Goal: Transaction & Acquisition: Book appointment/travel/reservation

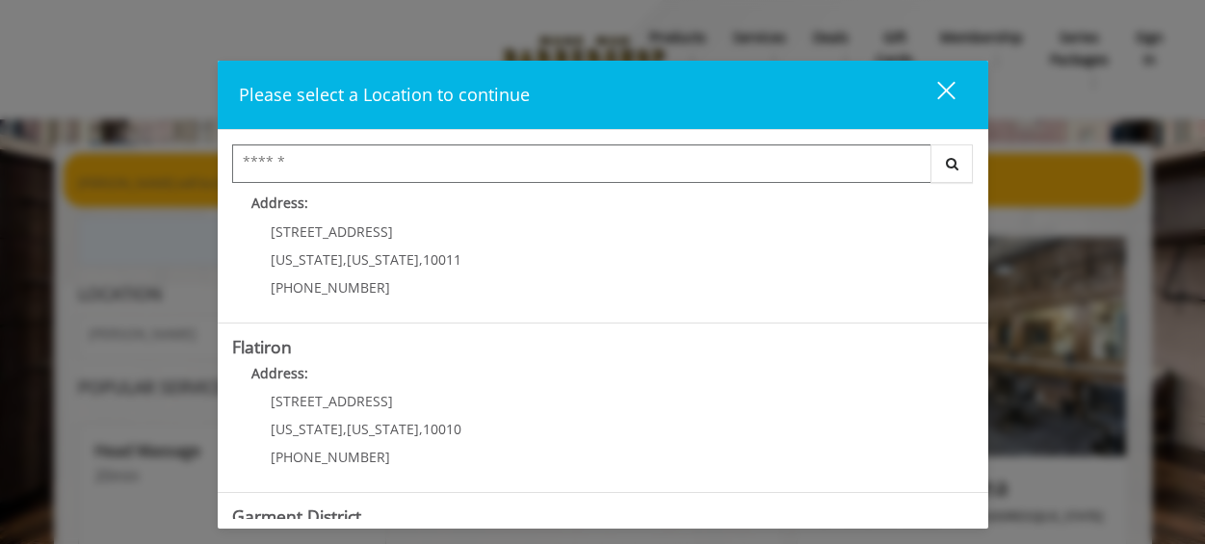
scroll to position [382, 0]
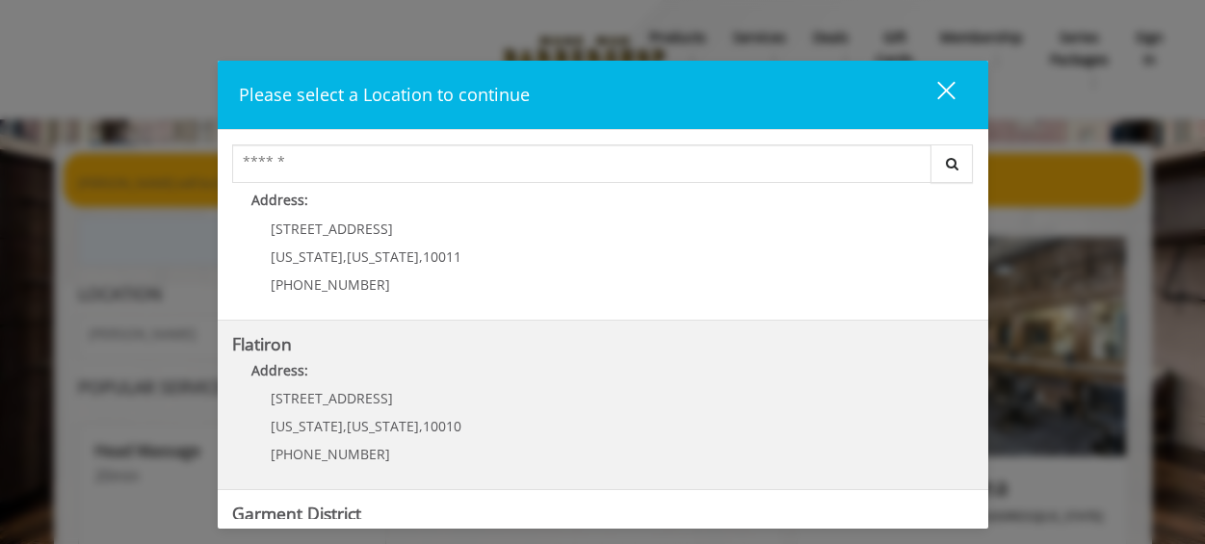
click at [481, 381] on "Address:" at bounding box center [603, 375] width 742 height 31
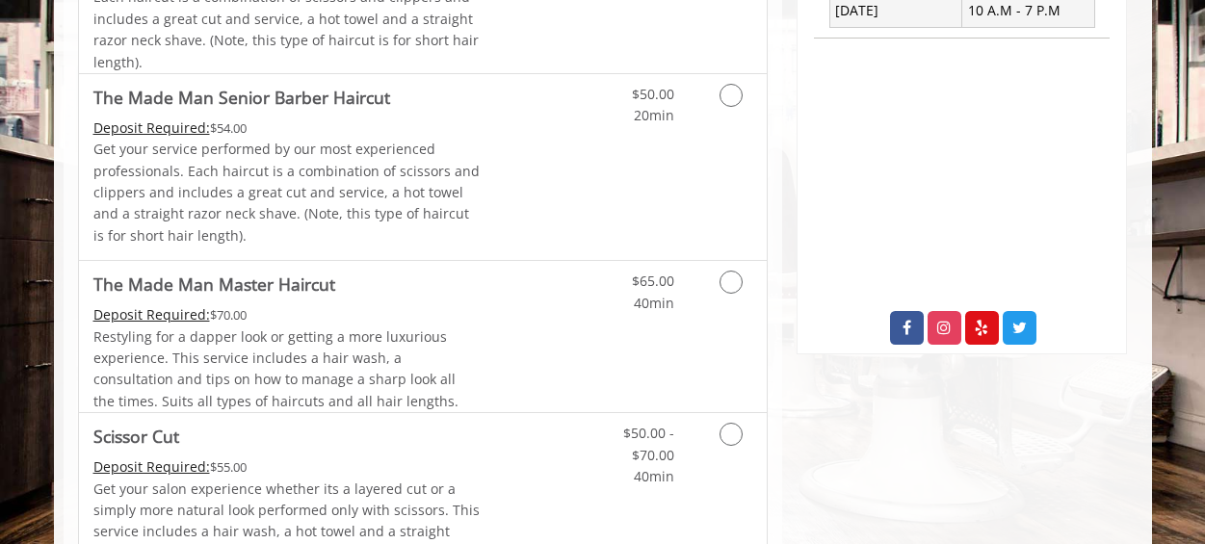
scroll to position [593, 0]
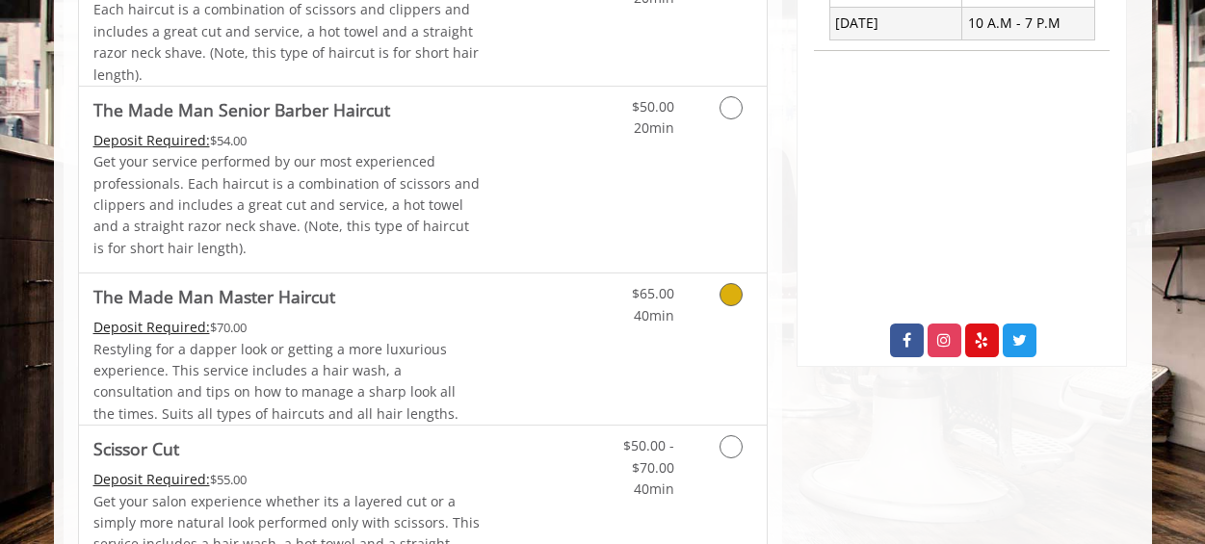
click at [733, 294] on icon "Grooming services" at bounding box center [731, 294] width 23 height 23
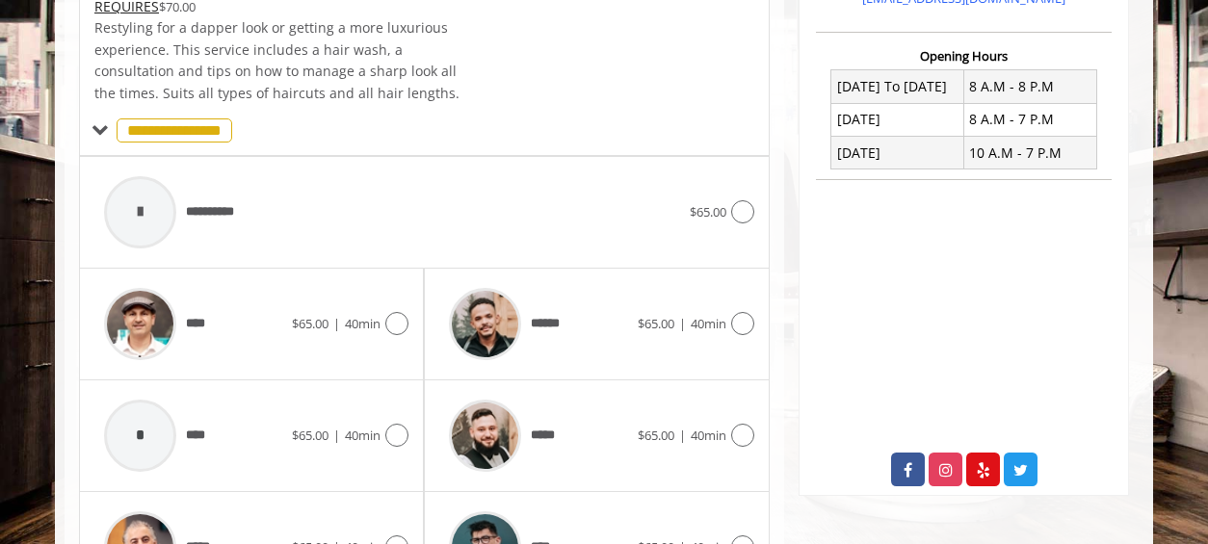
scroll to position [568, 0]
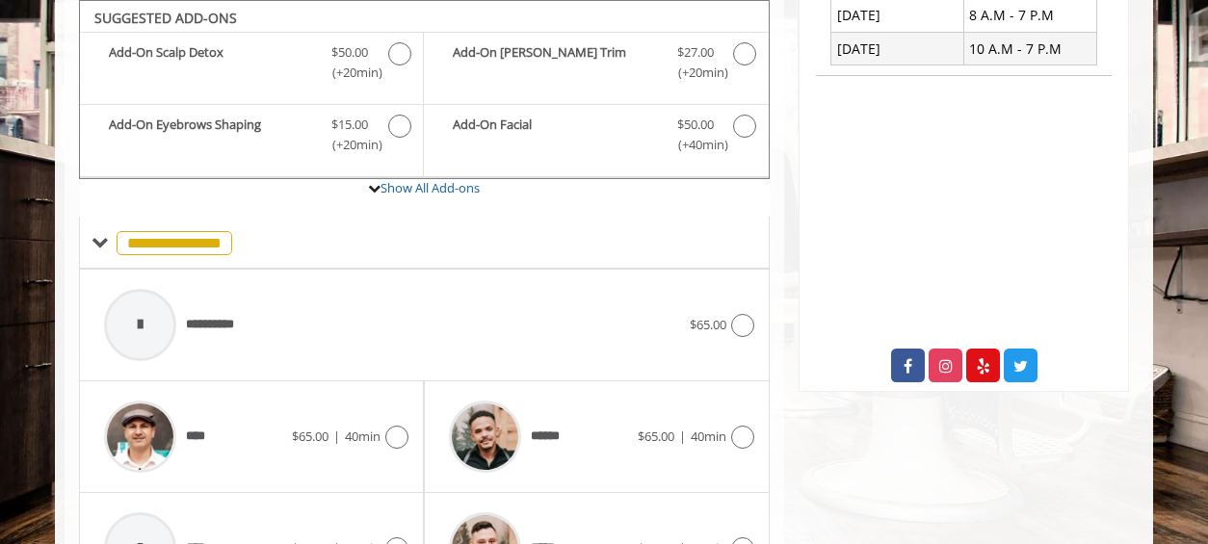
drag, startPoint x: 1205, startPoint y: 233, endPoint x: 1198, endPoint y: 173, distance: 60.1
click at [1199, 174] on body "**********" at bounding box center [604, 281] width 1208 height 1413
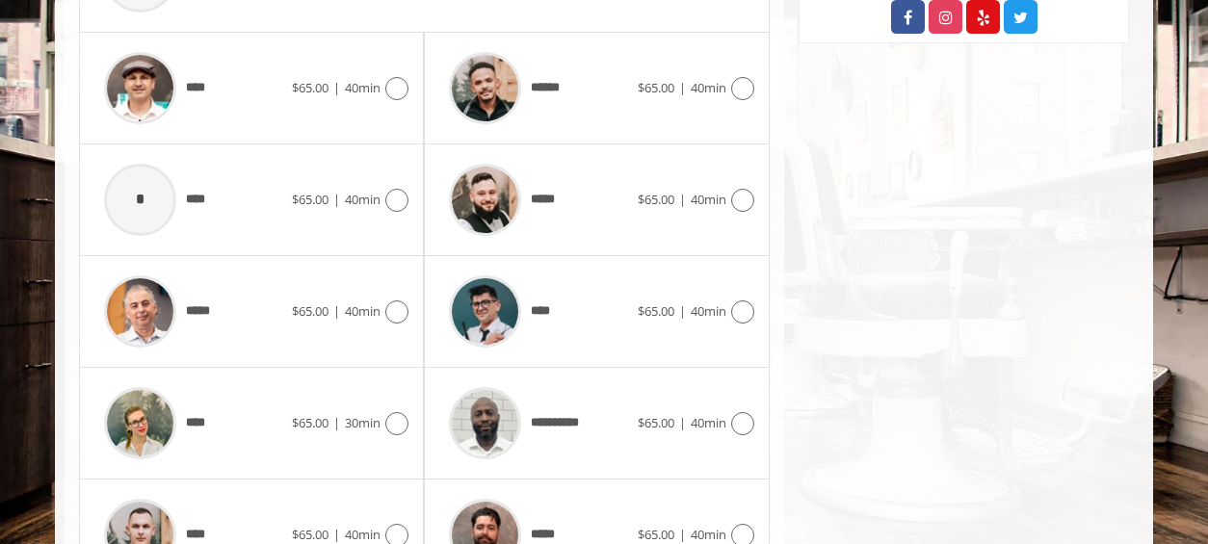
scroll to position [964, 0]
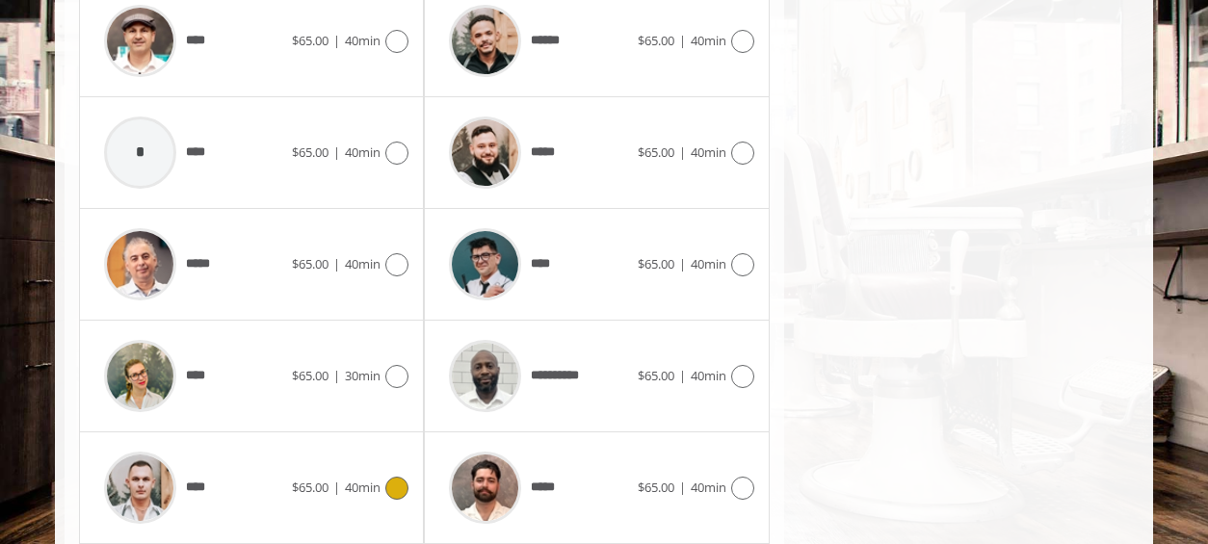
click at [143, 490] on img at bounding box center [140, 488] width 72 height 72
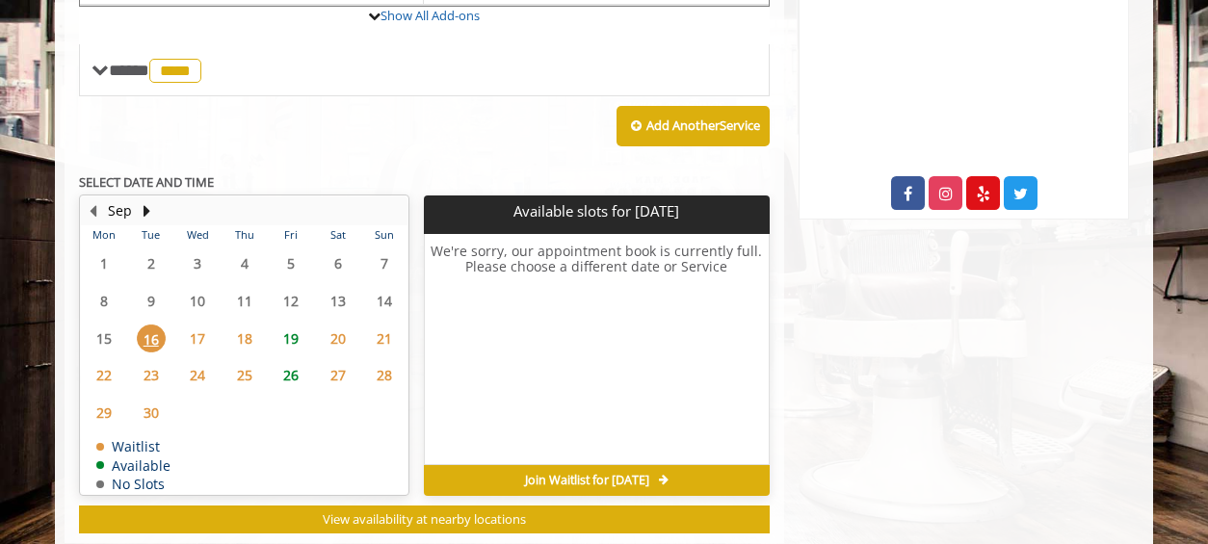
scroll to position [749, 0]
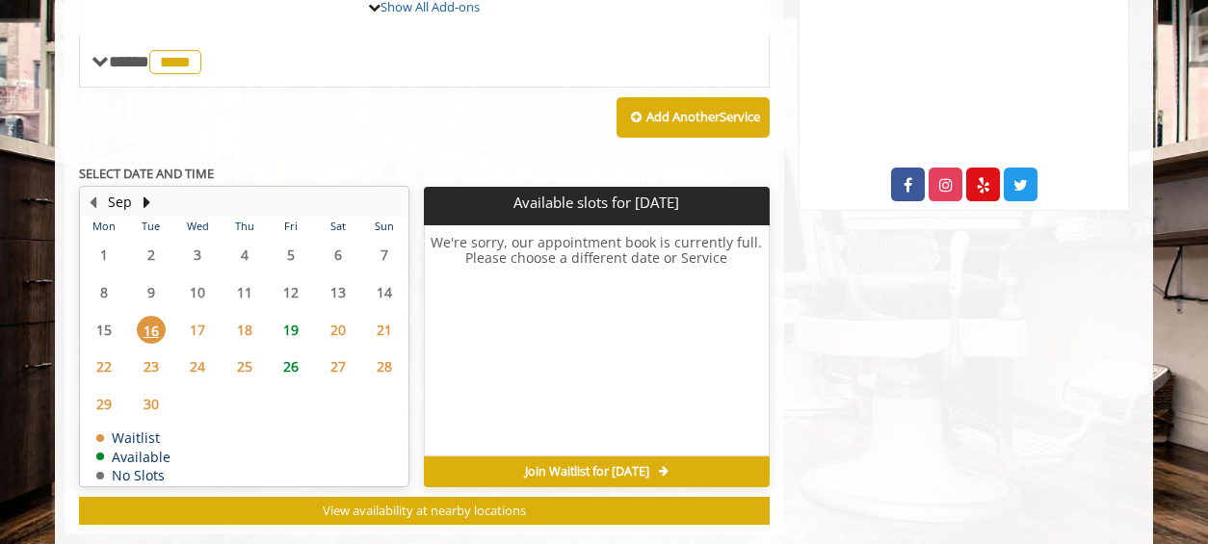
click at [338, 328] on span "20" at bounding box center [338, 330] width 29 height 28
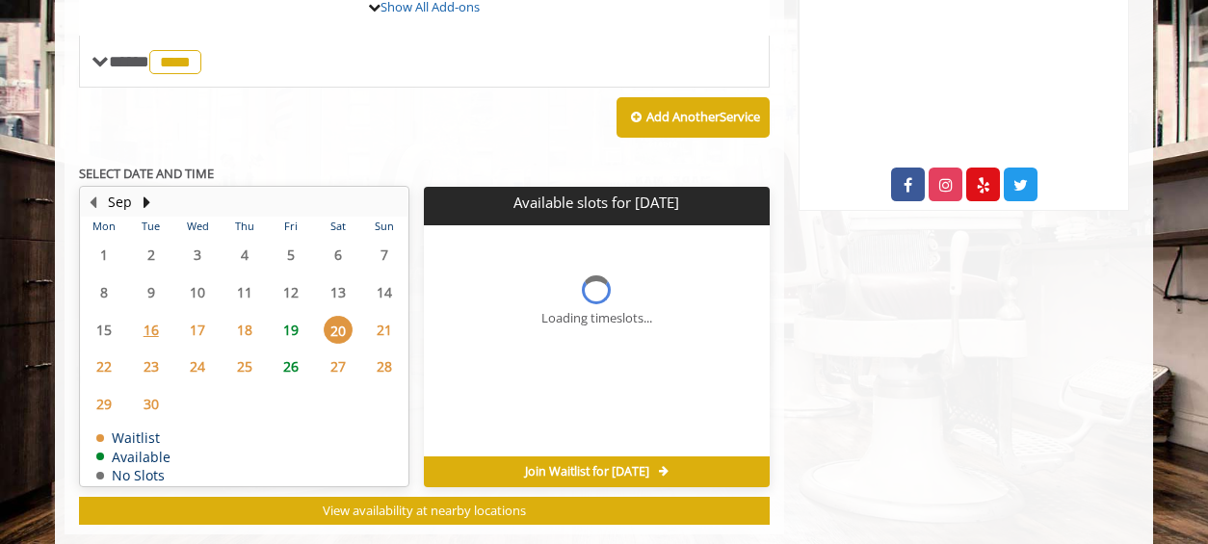
scroll to position [787, 0]
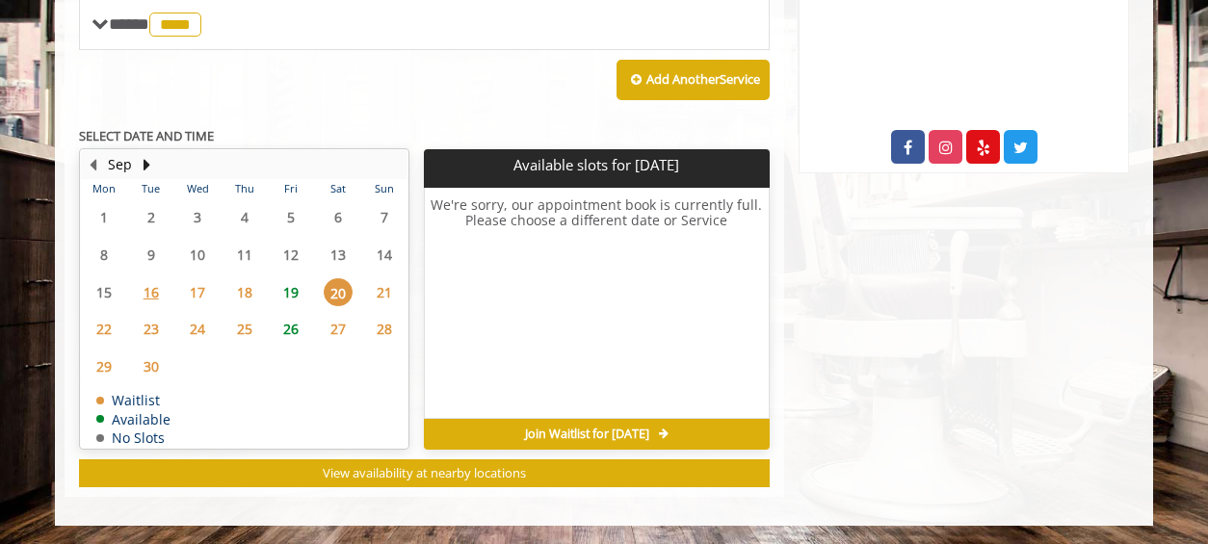
click at [296, 288] on span "19" at bounding box center [290, 292] width 29 height 28
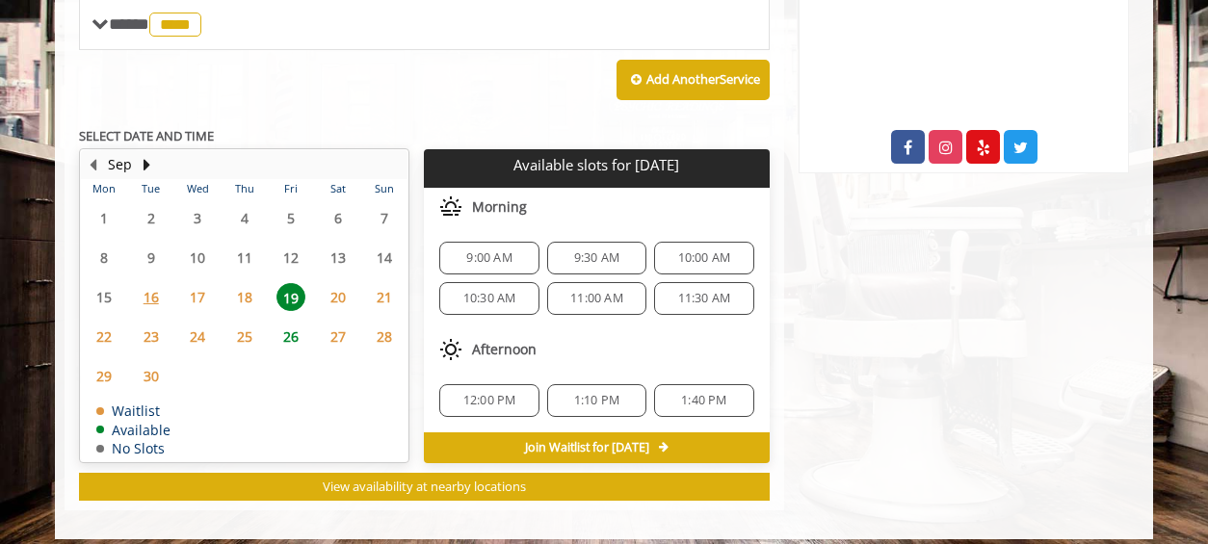
scroll to position [800, 0]
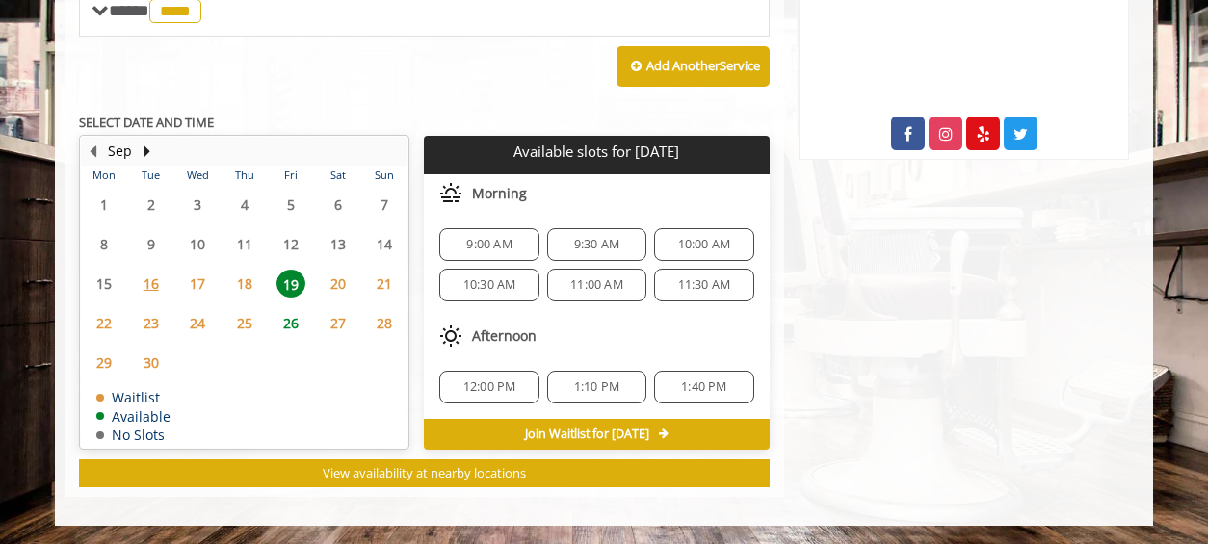
click at [383, 284] on span "21" at bounding box center [384, 284] width 29 height 28
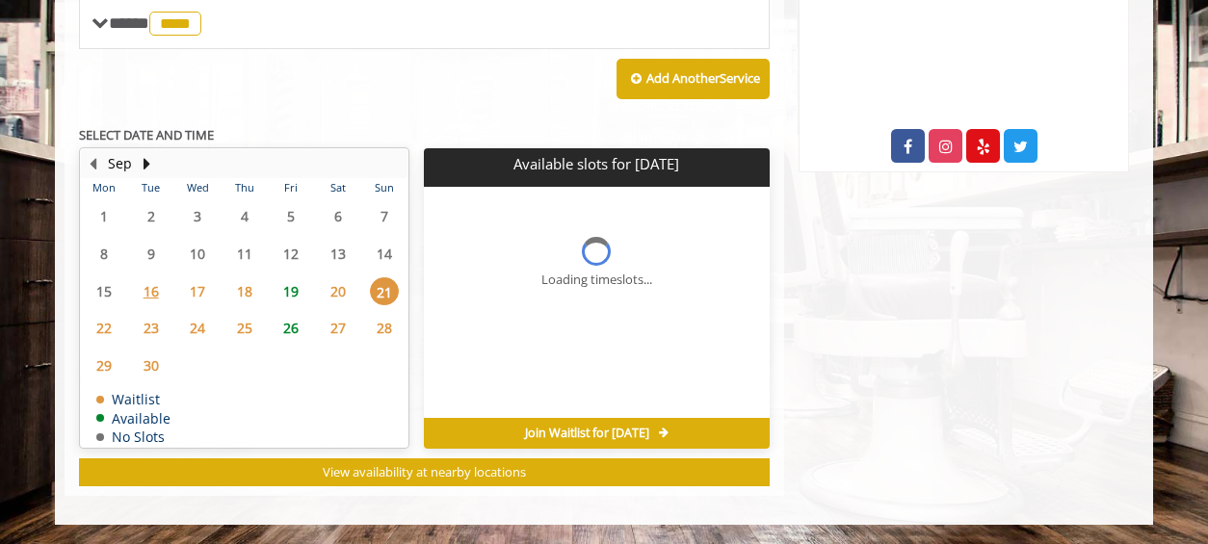
scroll to position [787, 0]
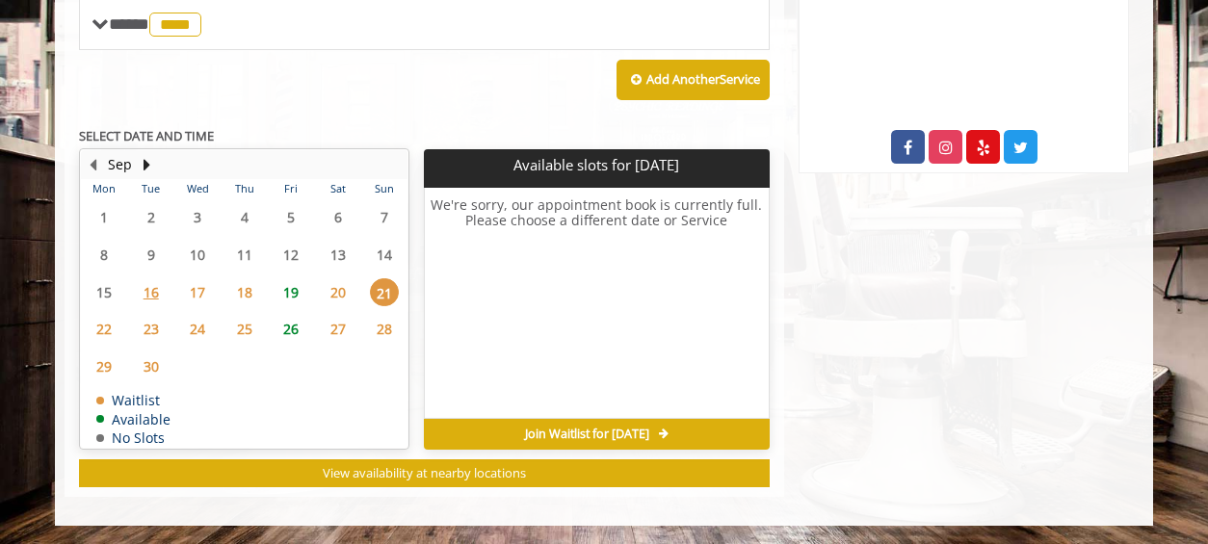
click at [295, 294] on span "19" at bounding box center [290, 292] width 29 height 28
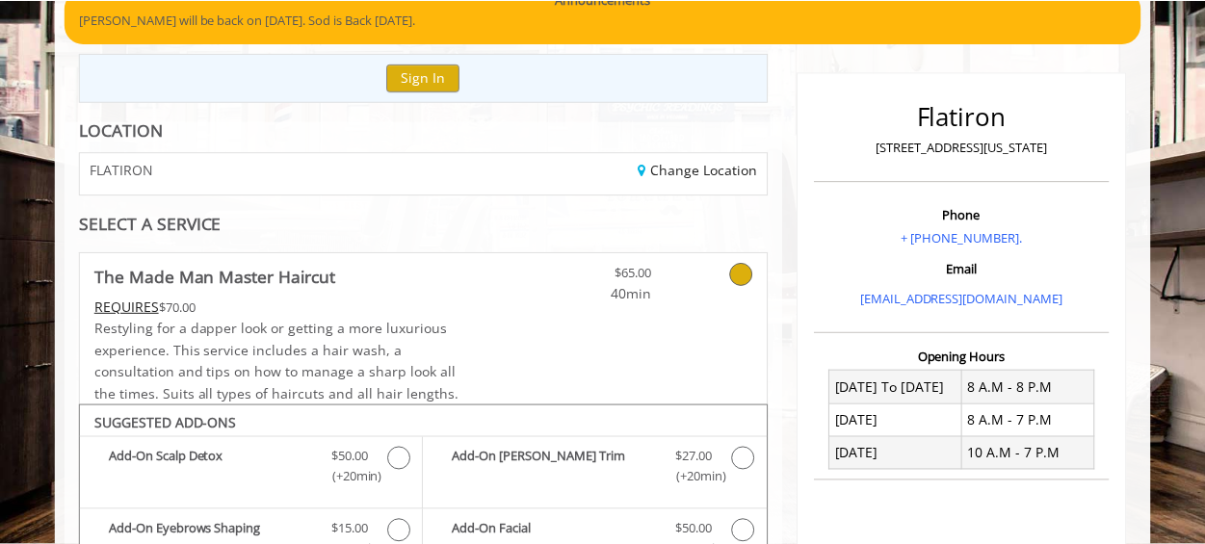
scroll to position [0, 0]
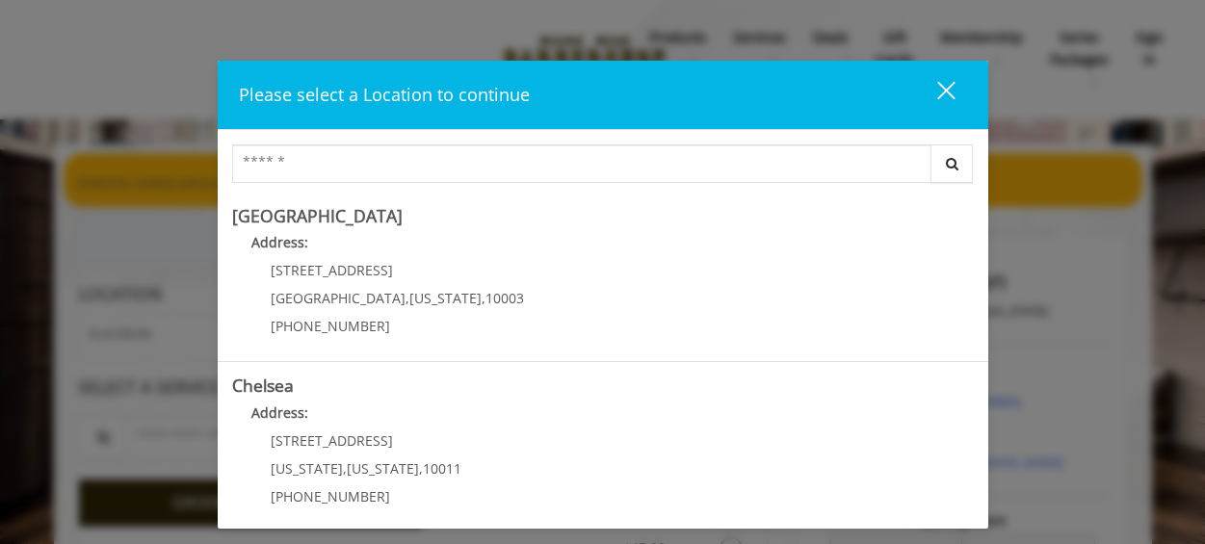
click at [1017, 253] on div "Please select a Location to continue close Search Greenwich Village Address: 60…" at bounding box center [602, 272] width 1205 height 544
click at [1018, 253] on div "Please select a Location to continue close Search Greenwich Village Address: 60…" at bounding box center [602, 272] width 1205 height 544
click at [938, 84] on div "close dialog" at bounding box center [945, 91] width 18 height 18
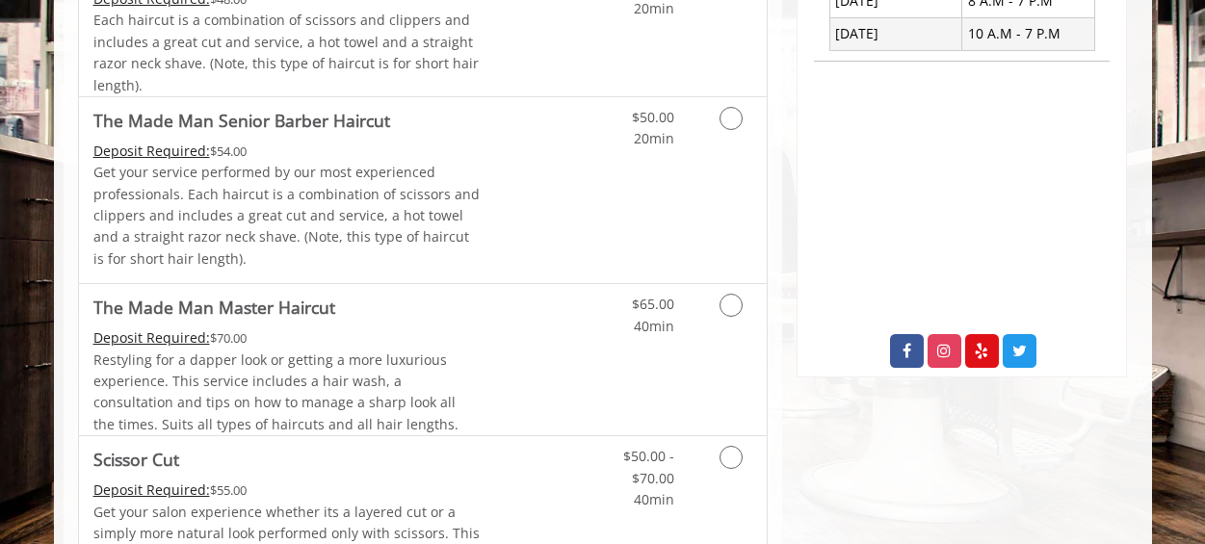
scroll to position [548, 0]
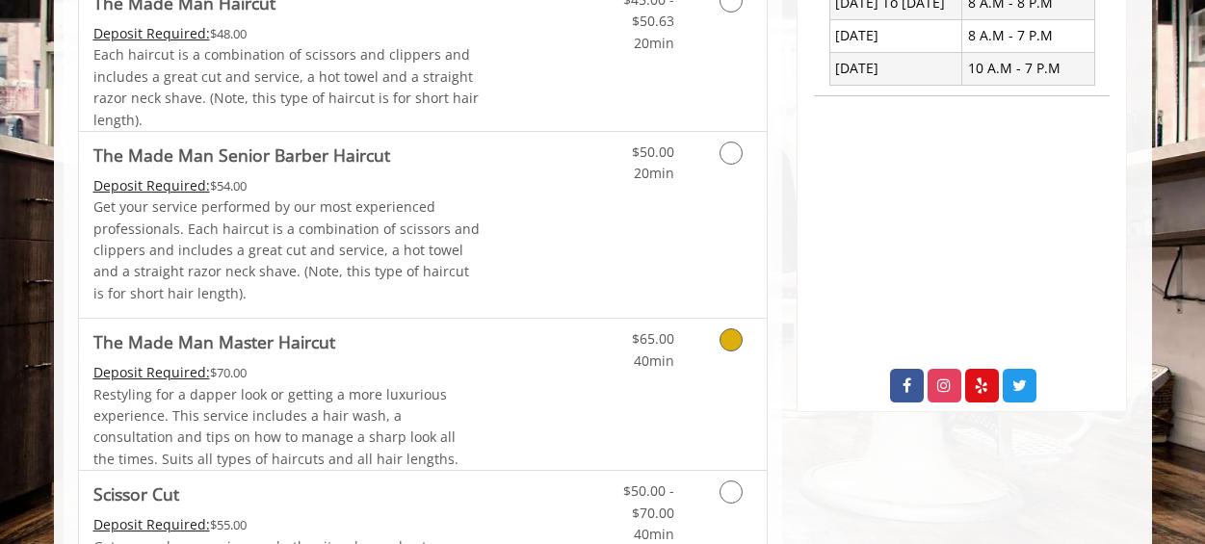
click at [731, 335] on icon "Grooming services" at bounding box center [731, 339] width 23 height 23
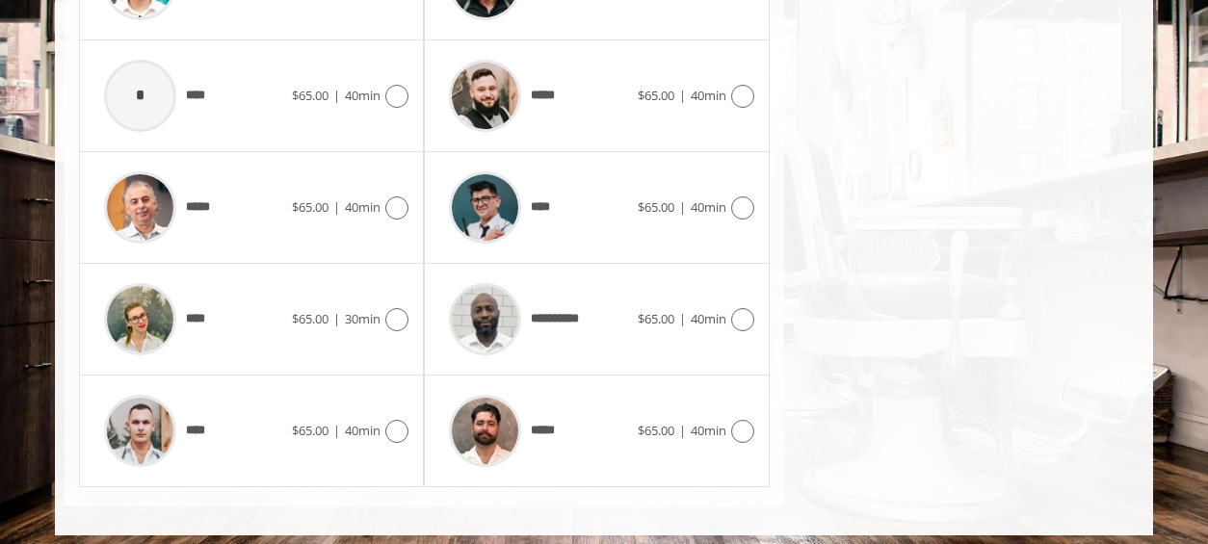
scroll to position [1031, 0]
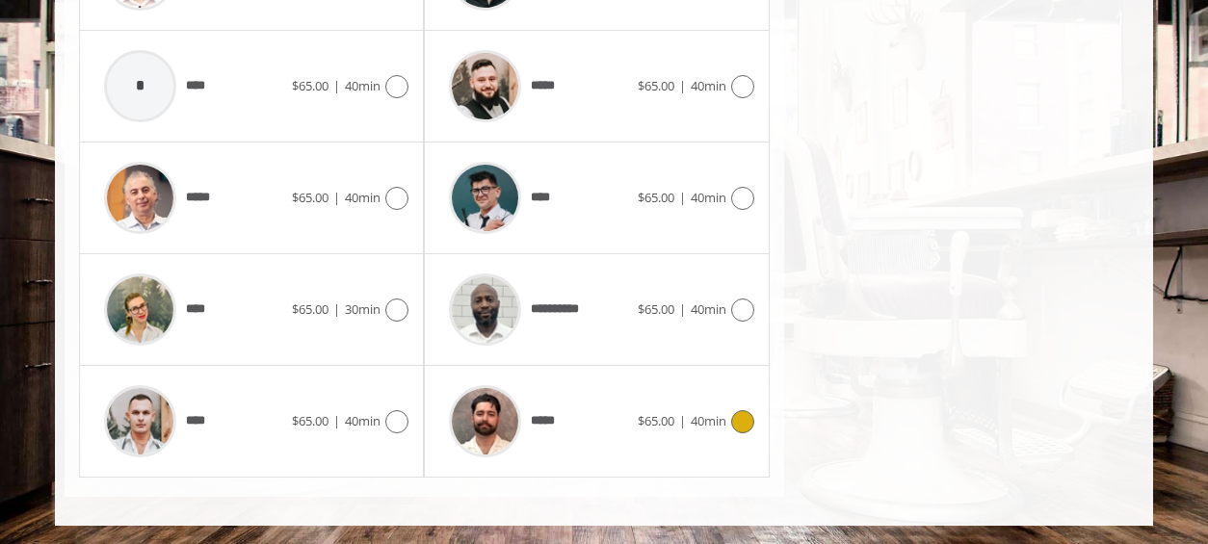
click at [744, 417] on icon at bounding box center [742, 421] width 23 height 23
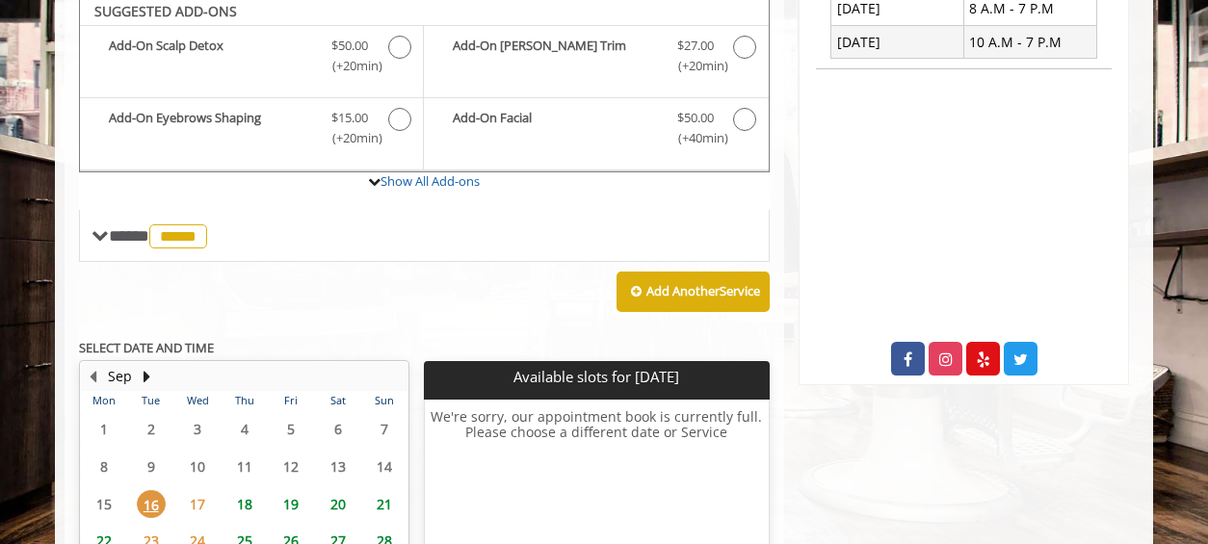
scroll to position [569, 0]
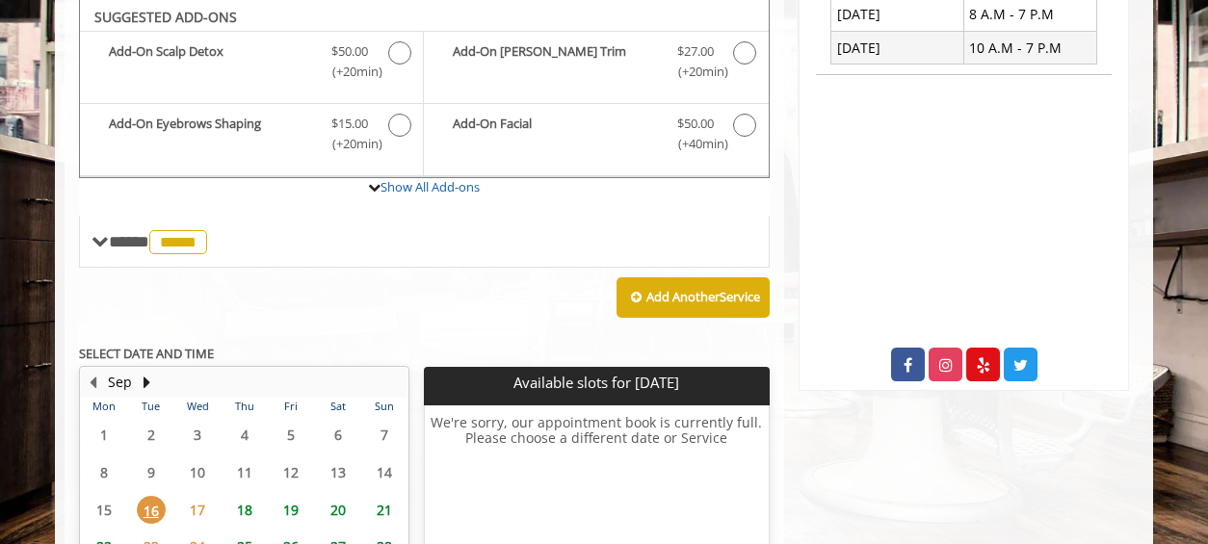
click at [336, 510] on span "20" at bounding box center [338, 510] width 29 height 28
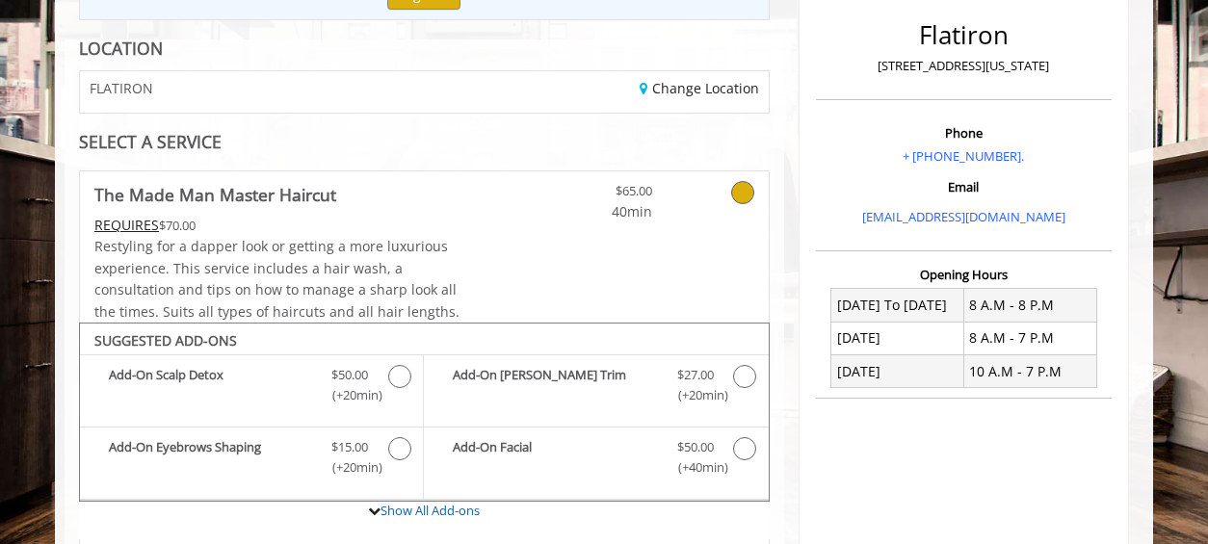
scroll to position [231, 0]
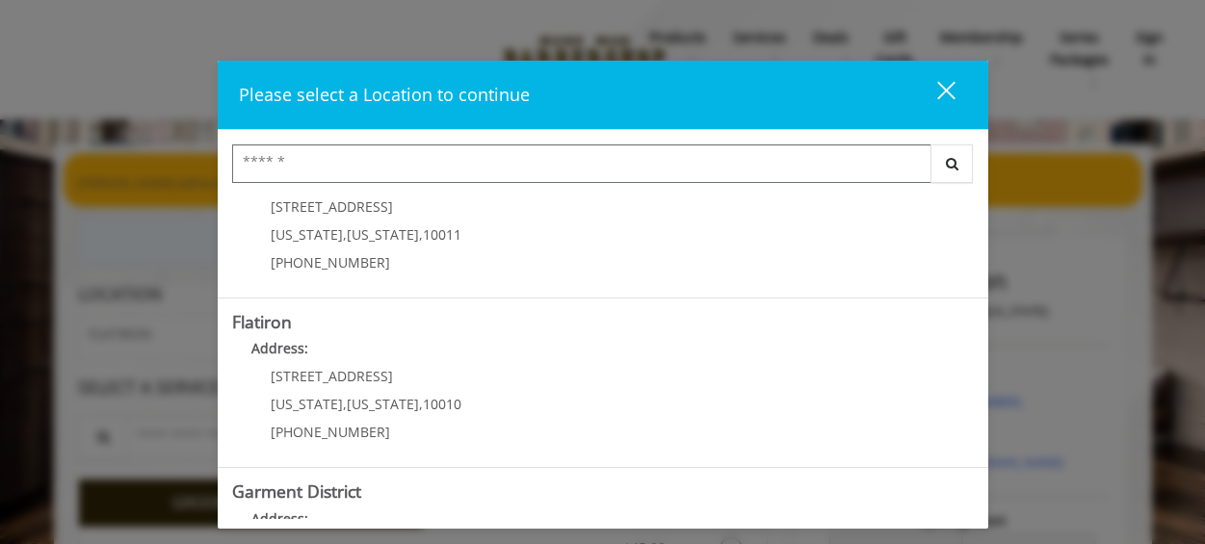
scroll to position [466, 0]
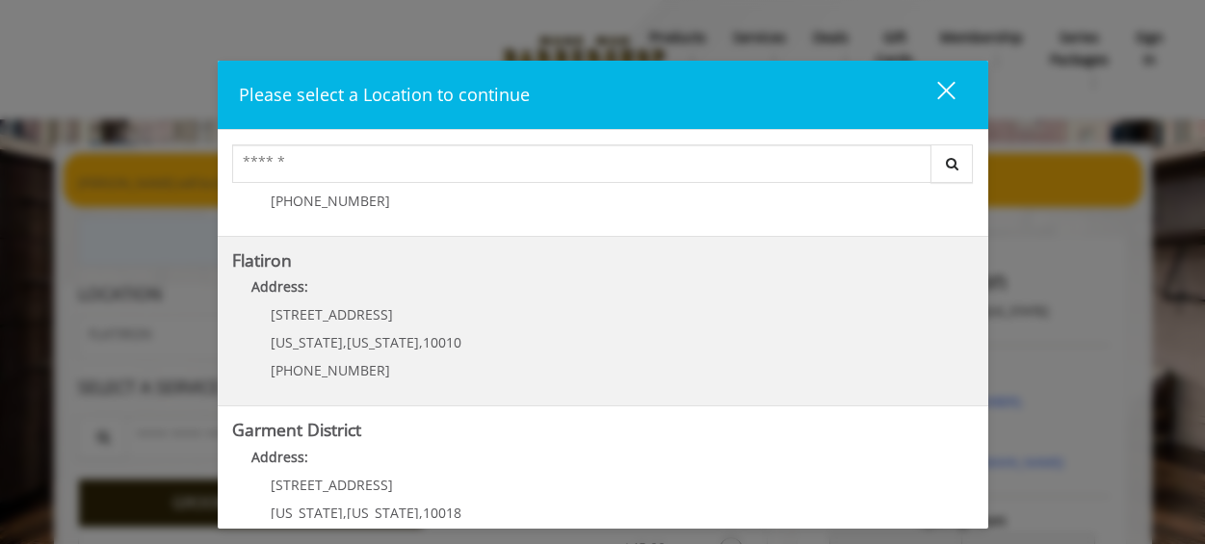
click at [491, 320] on "Flatiron Address: [STREET_ADDRESS][US_STATE][US_STATE] (917) 475-1765" at bounding box center [603, 321] width 742 height 141
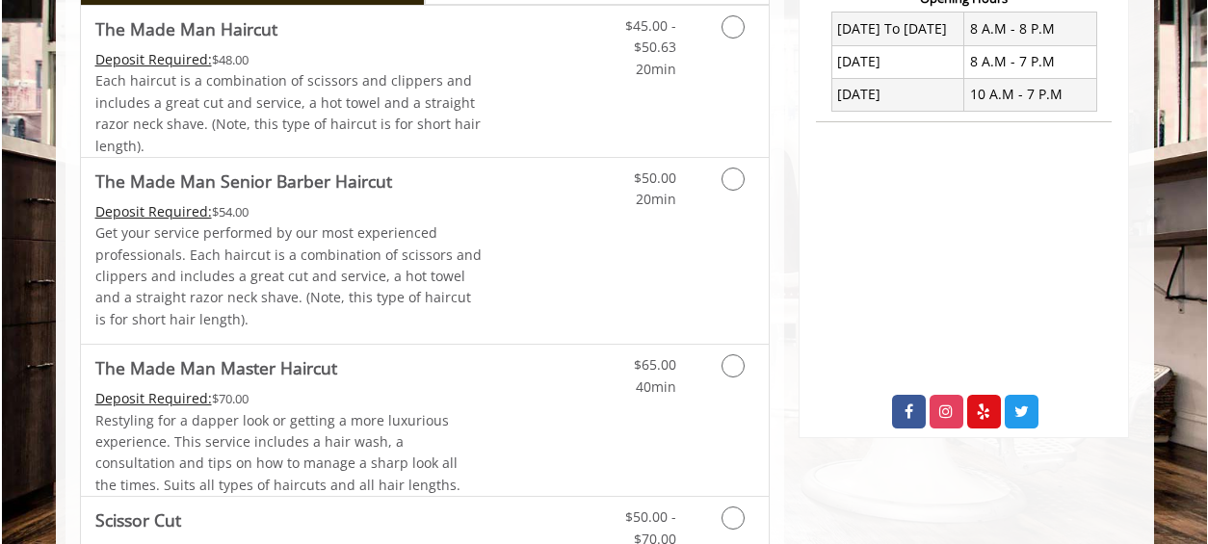
scroll to position [525, 0]
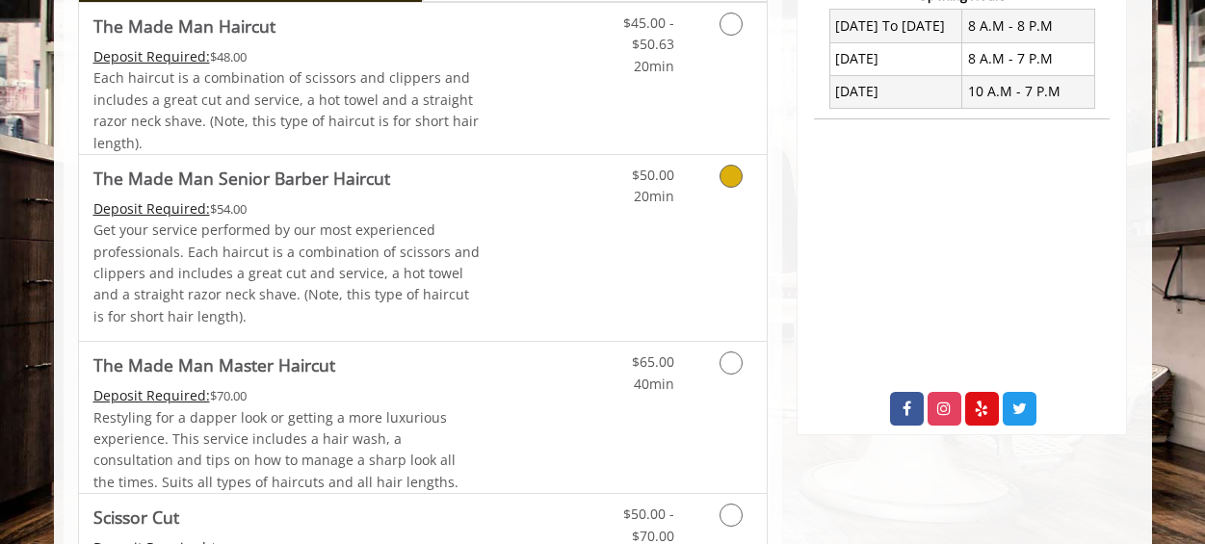
click at [734, 169] on icon "Grooming services" at bounding box center [731, 176] width 23 height 23
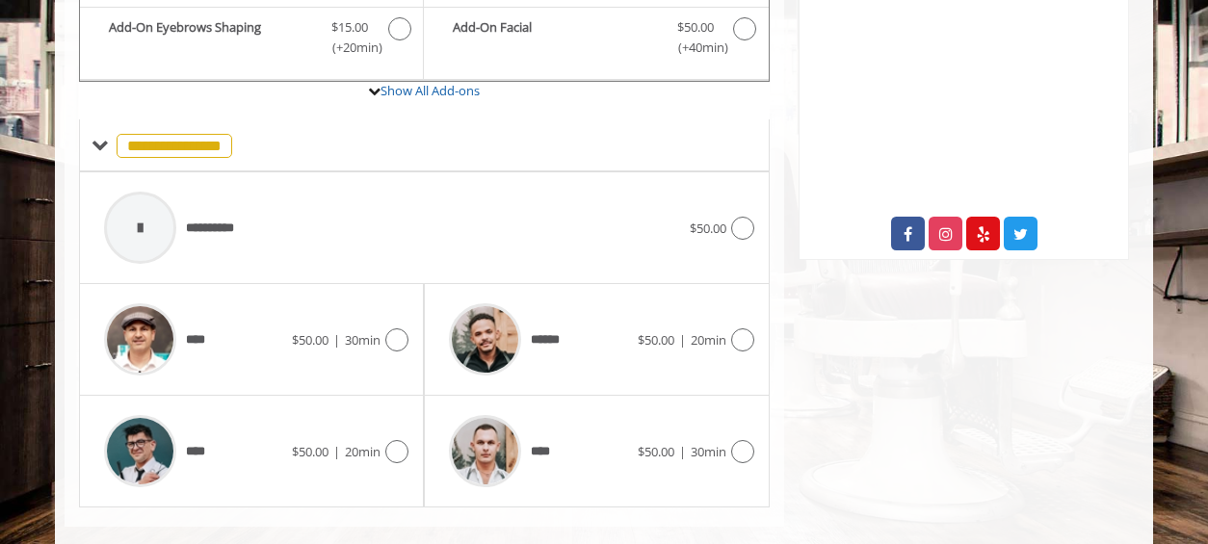
scroll to position [731, 0]
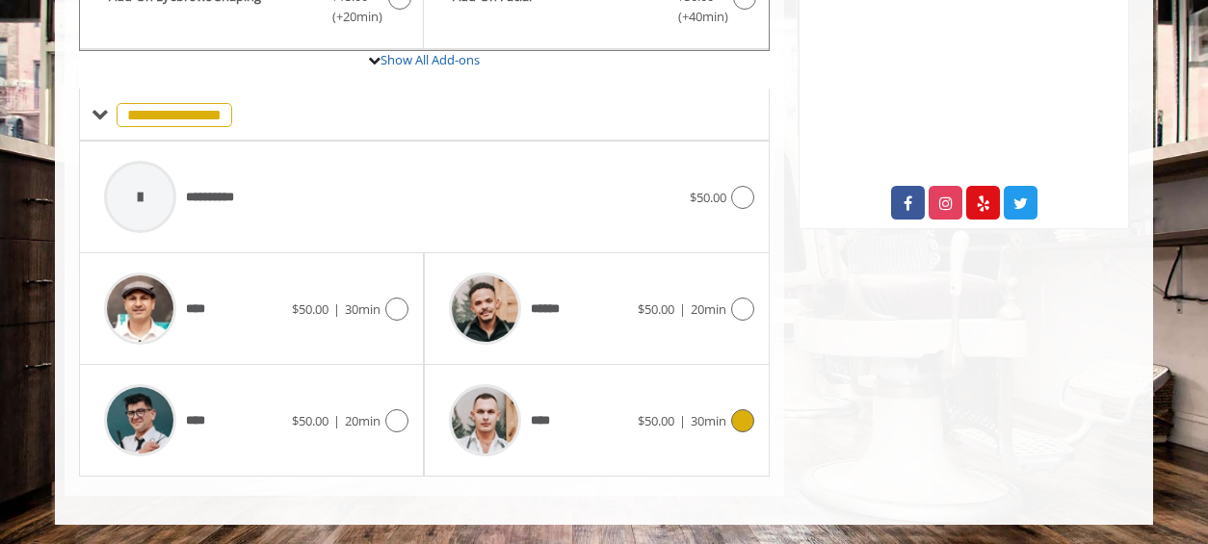
click at [483, 414] on img at bounding box center [485, 420] width 72 height 72
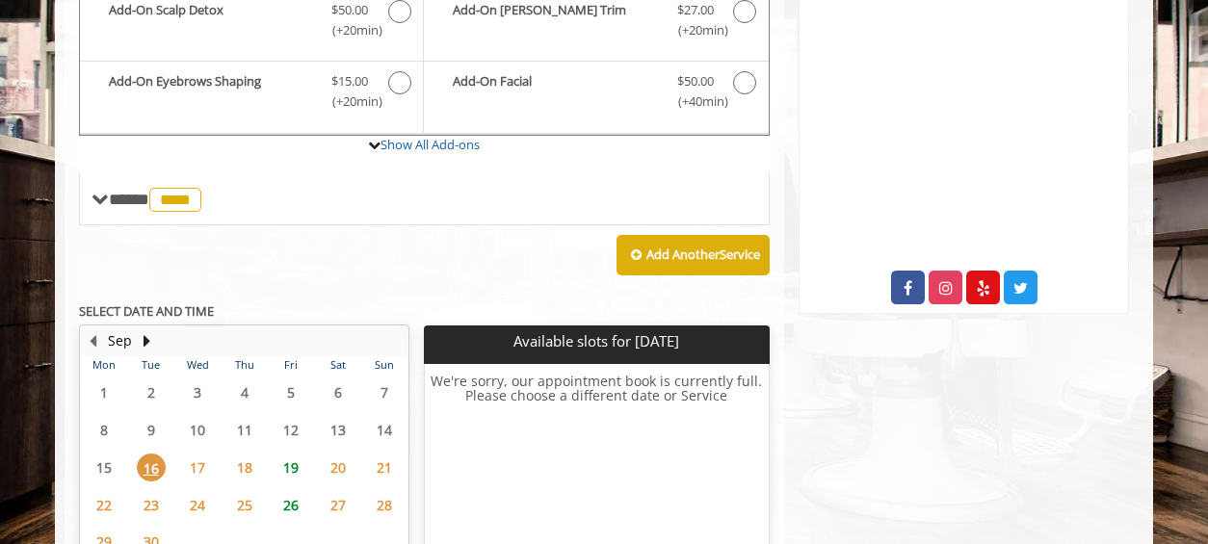
scroll to position [604, 0]
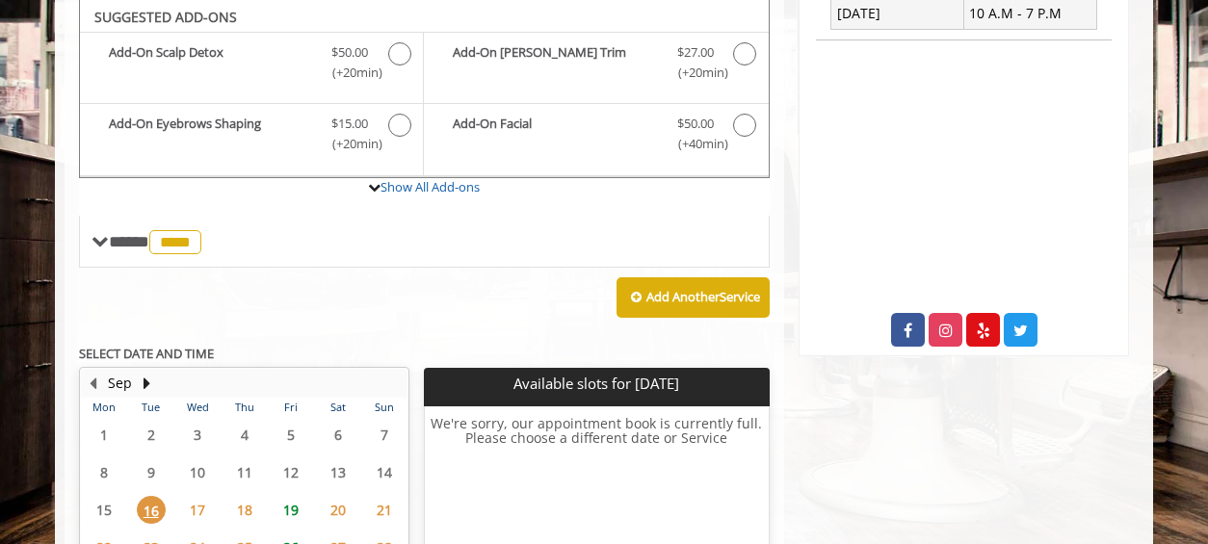
click at [339, 513] on span "20" at bounding box center [338, 510] width 29 height 28
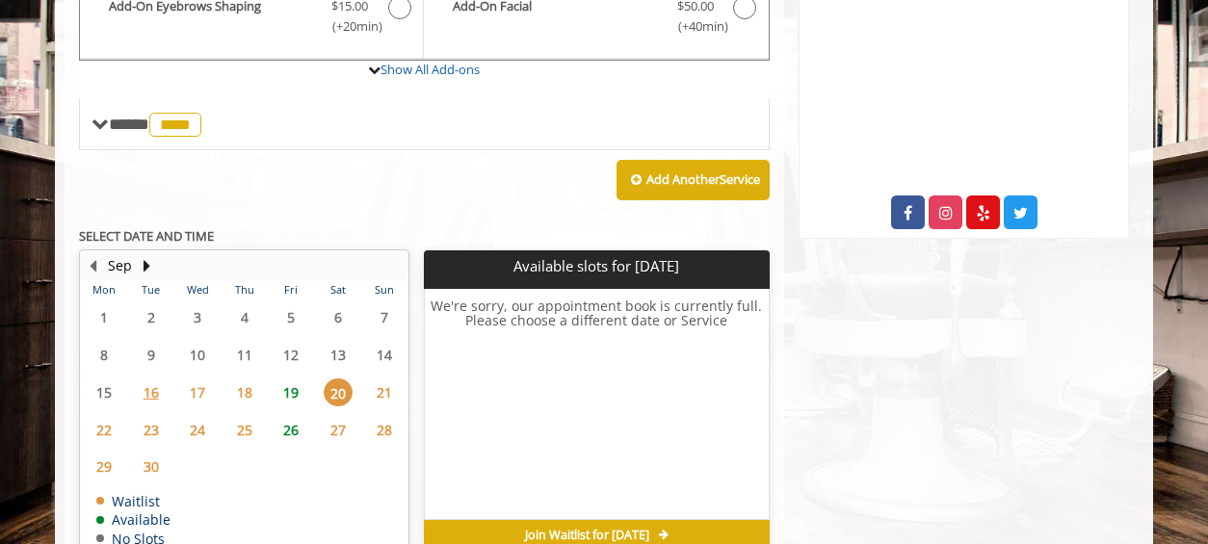
scroll to position [822, 0]
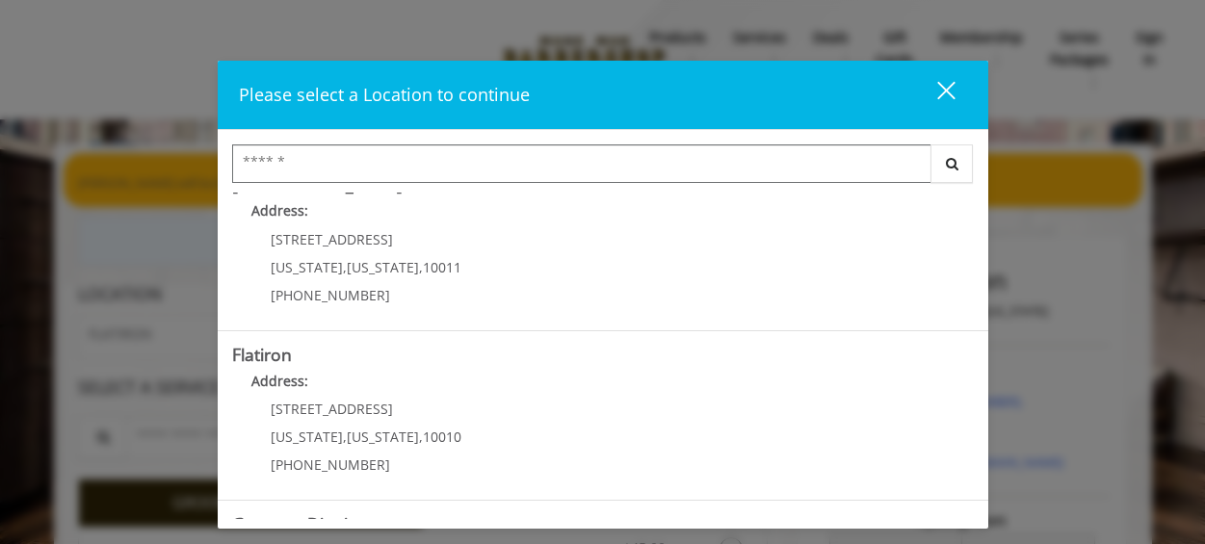
scroll to position [379, 0]
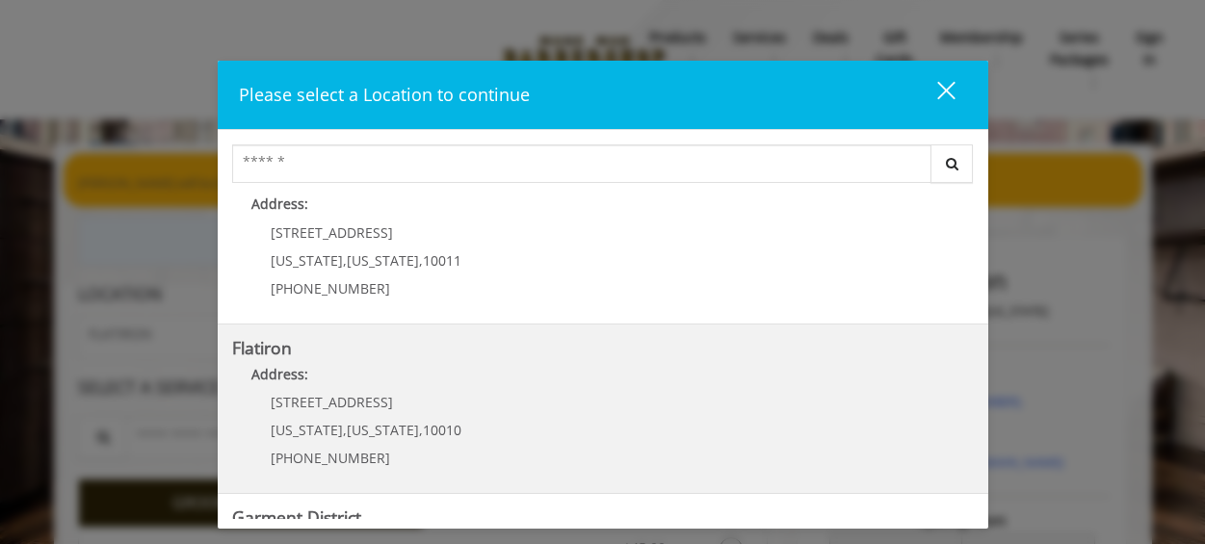
click at [427, 432] on span "10010" at bounding box center [442, 430] width 39 height 18
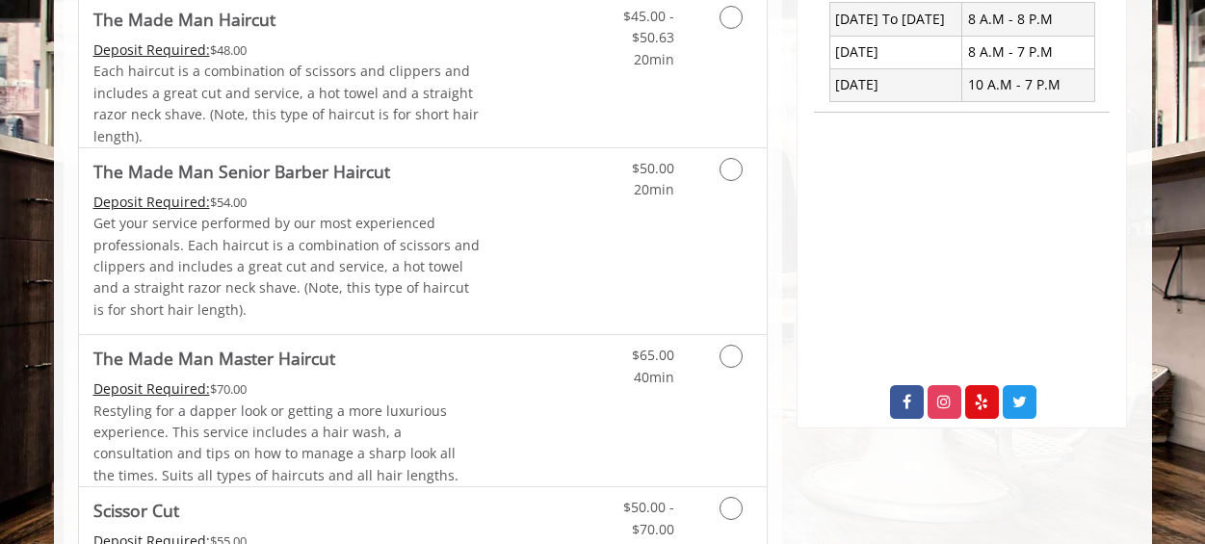
scroll to position [547, 0]
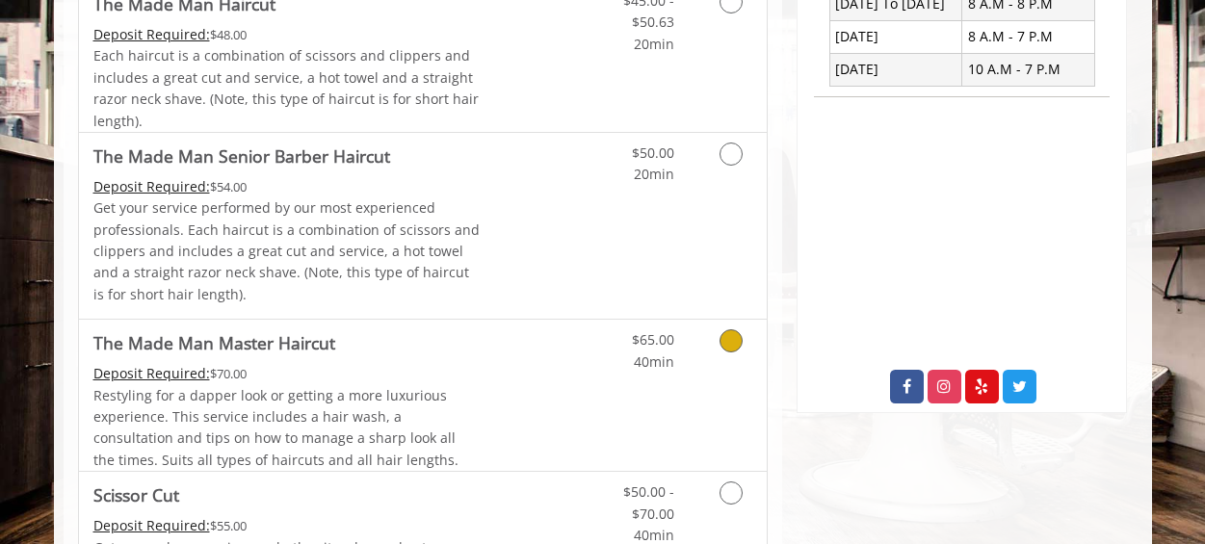
click at [731, 341] on icon "Grooming services" at bounding box center [731, 340] width 23 height 23
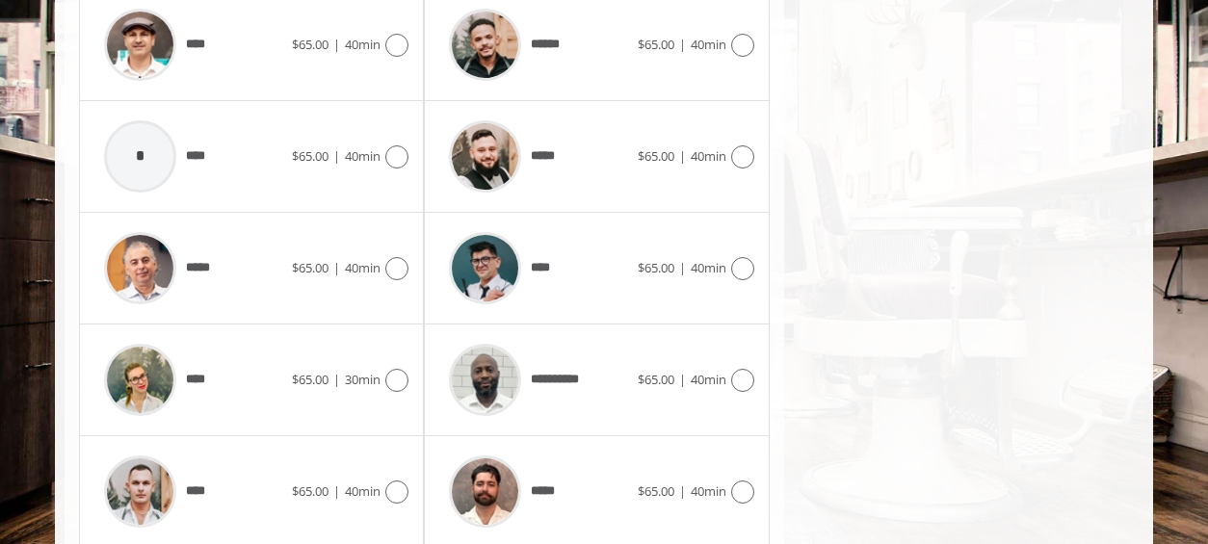
scroll to position [1008, 0]
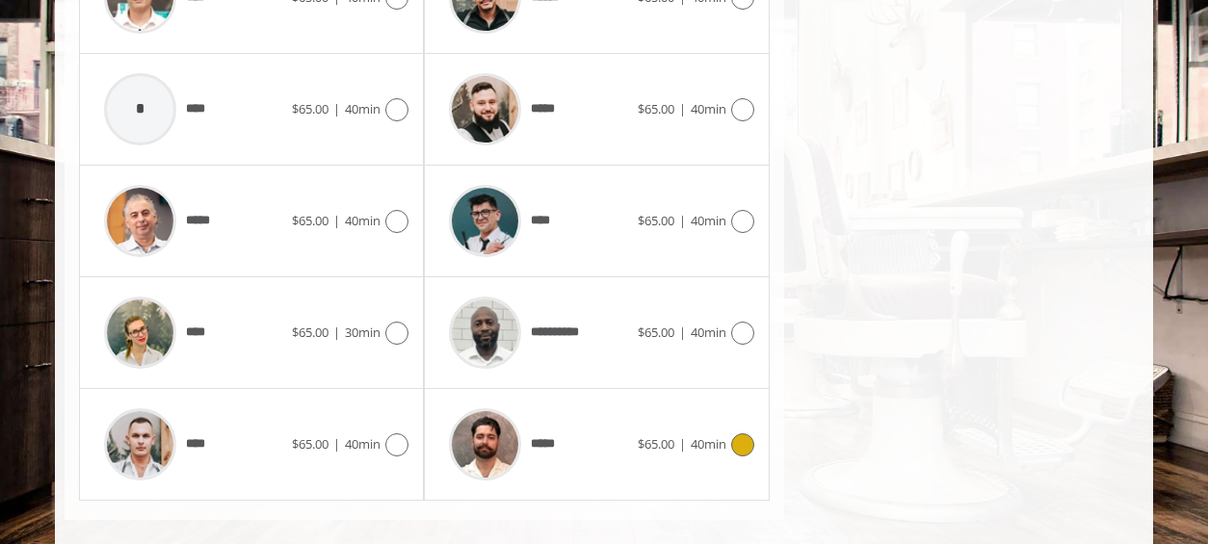
click at [493, 446] on img at bounding box center [485, 444] width 72 height 72
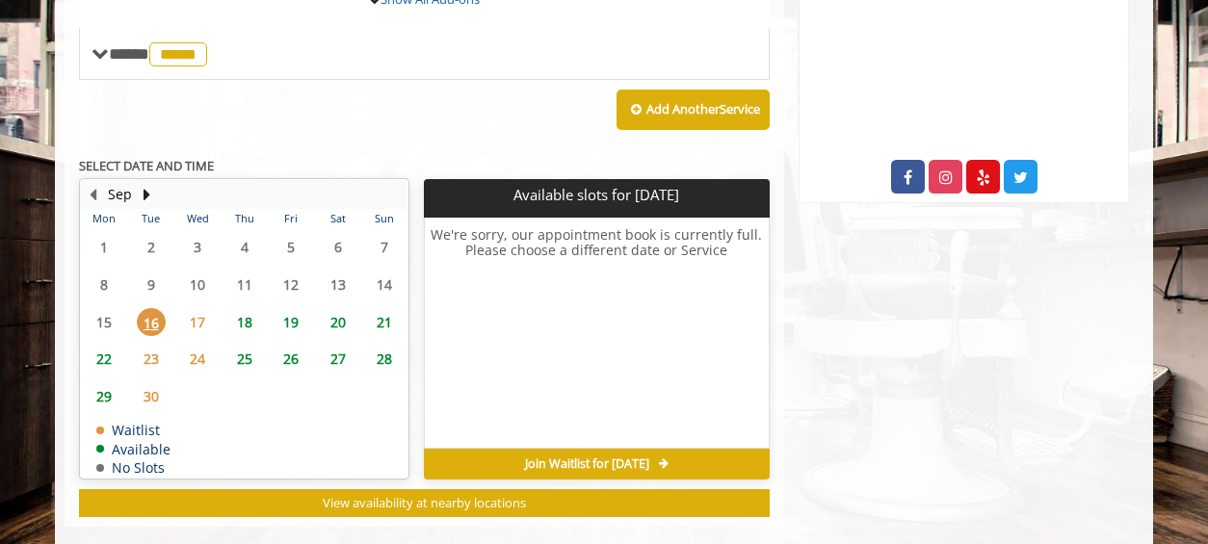
scroll to position [787, 0]
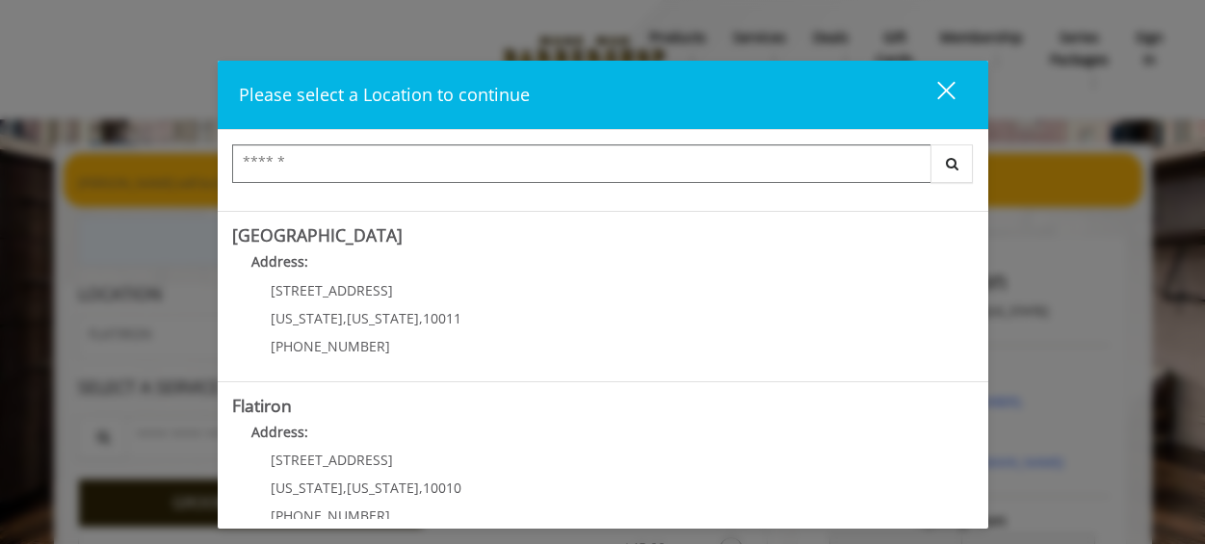
scroll to position [374, 0]
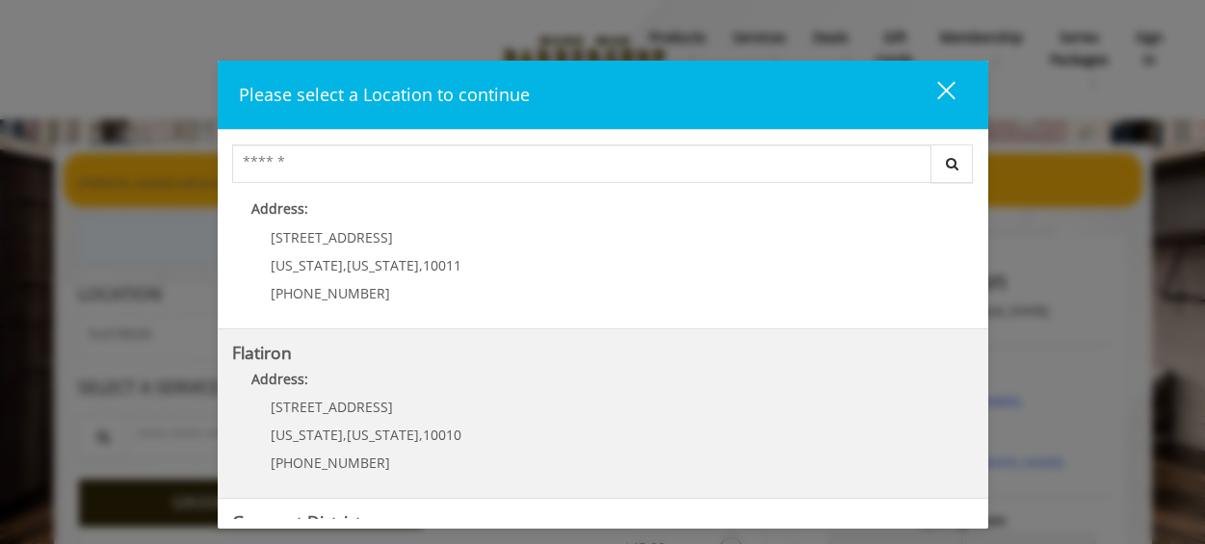
click at [774, 417] on "Flatiron Address: 10 E 23rd St New York , New York , 10010 (917) 475-1765" at bounding box center [603, 414] width 742 height 141
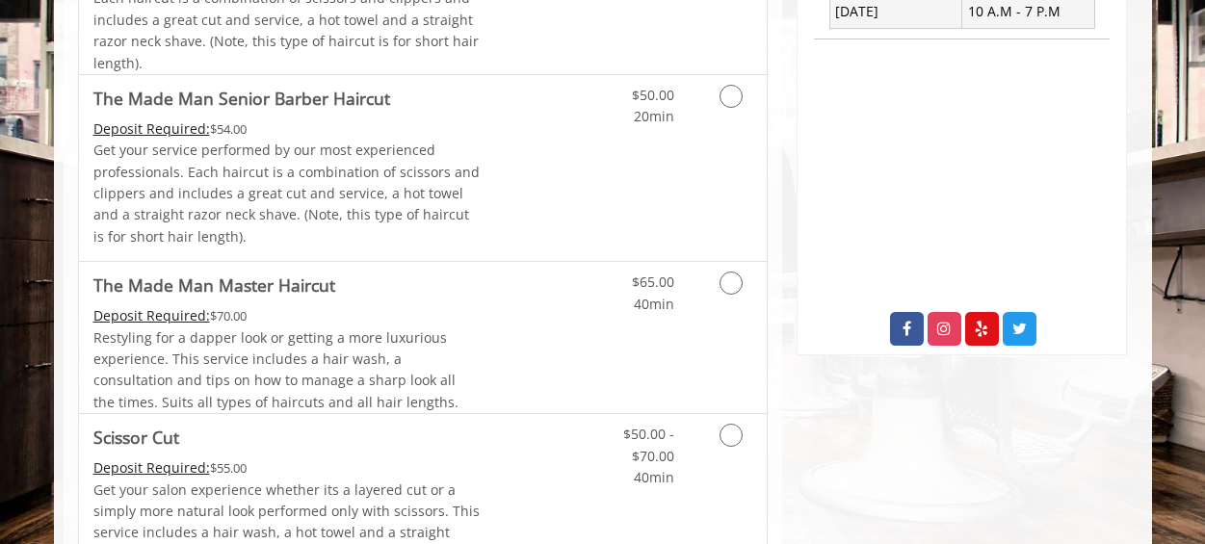
scroll to position [624, 0]
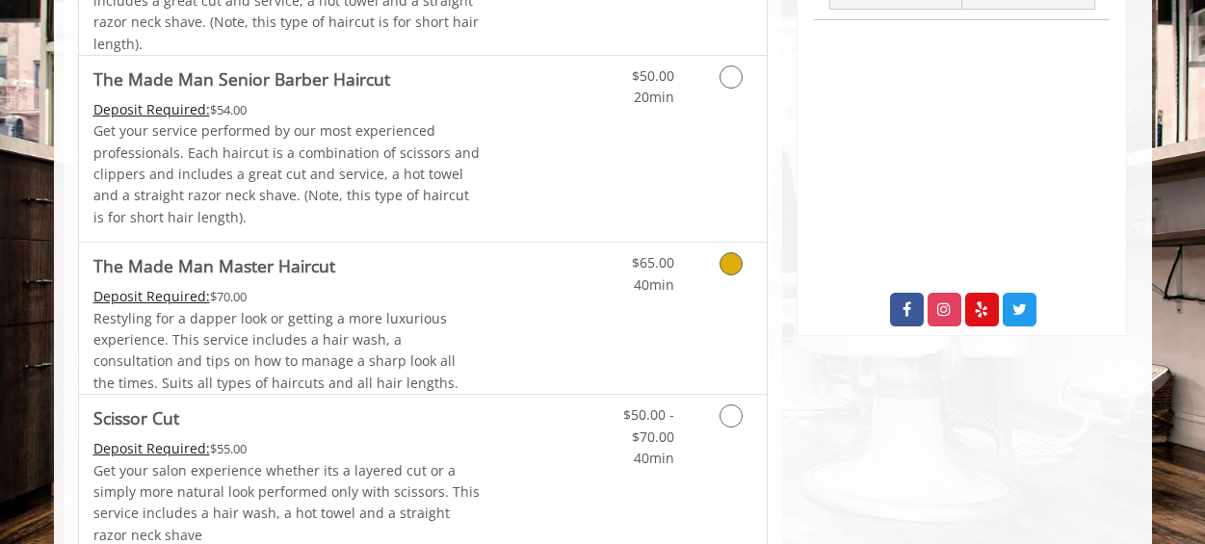
click at [728, 268] on icon "Grooming services" at bounding box center [731, 263] width 23 height 23
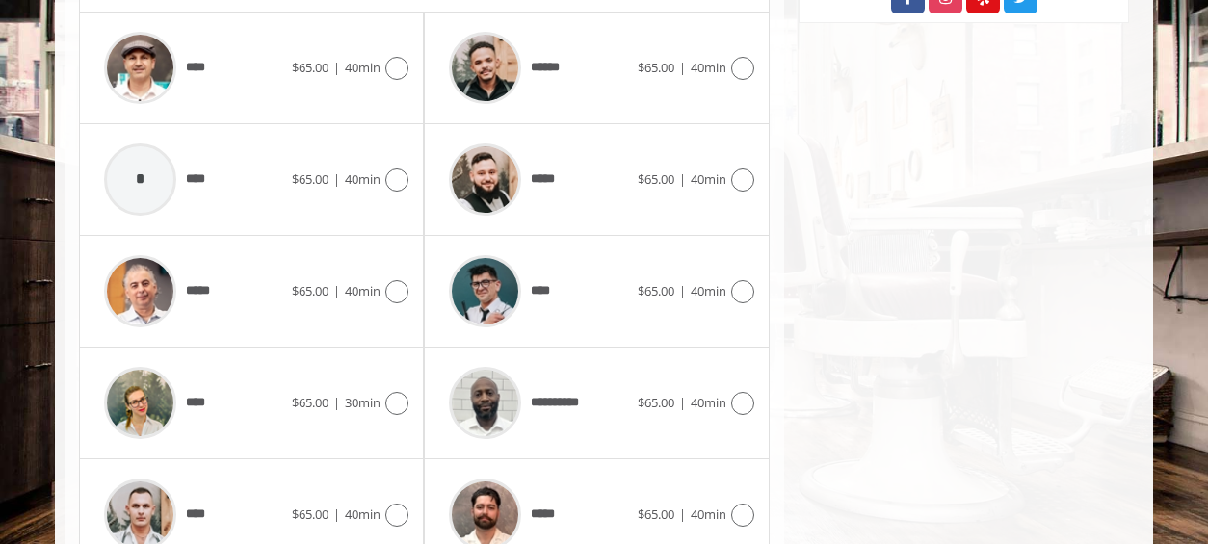
scroll to position [831, 0]
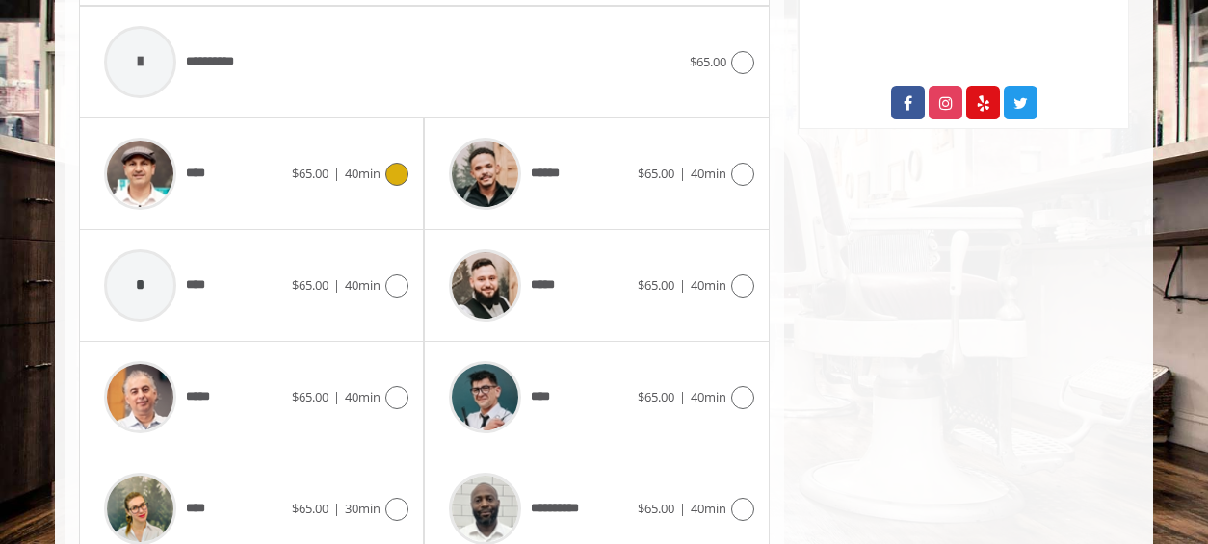
click at [206, 175] on span "****" at bounding box center [203, 174] width 34 height 20
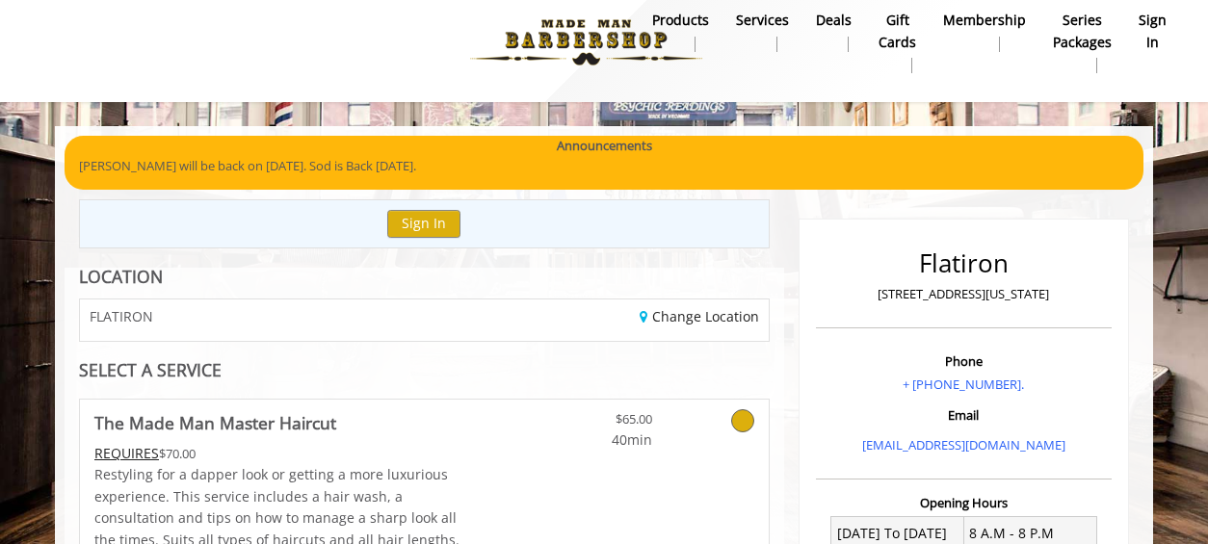
scroll to position [0, 0]
